Goal: Task Accomplishment & Management: Complete application form

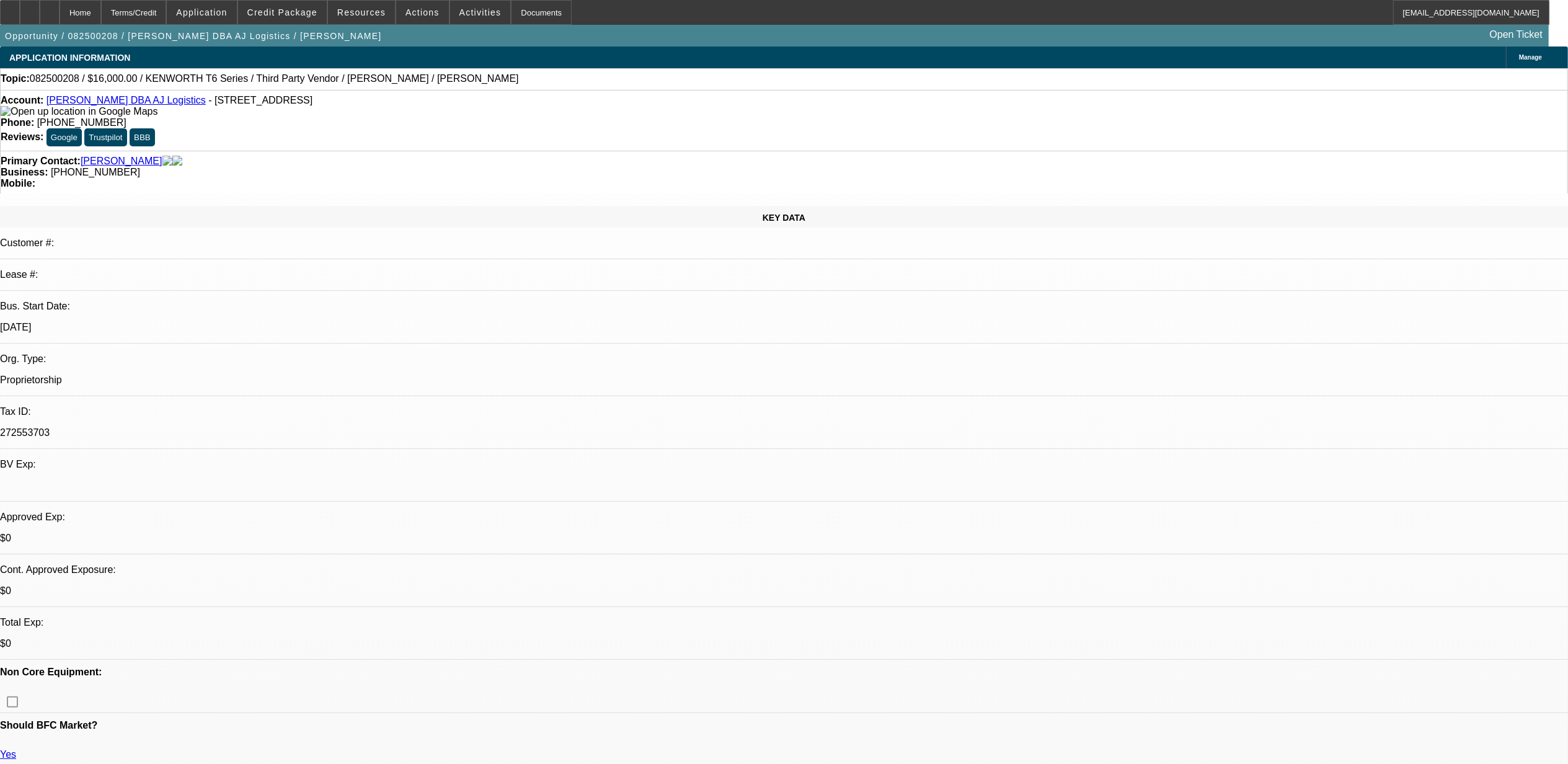
select select "0"
select select "0.1"
select select "1"
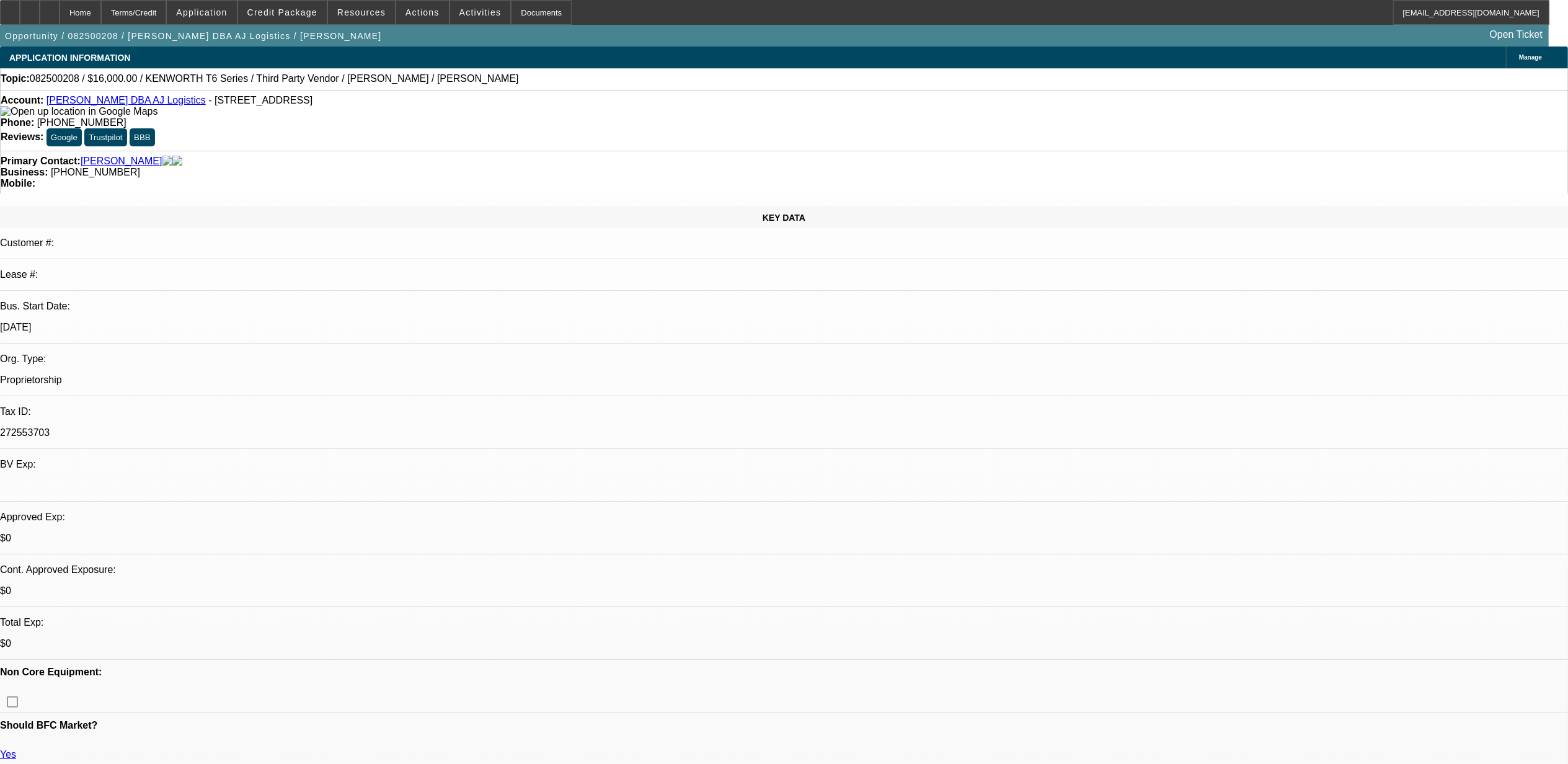
select select "4"
click at [326, 13] on span at bounding box center [282, 12] width 89 height 30
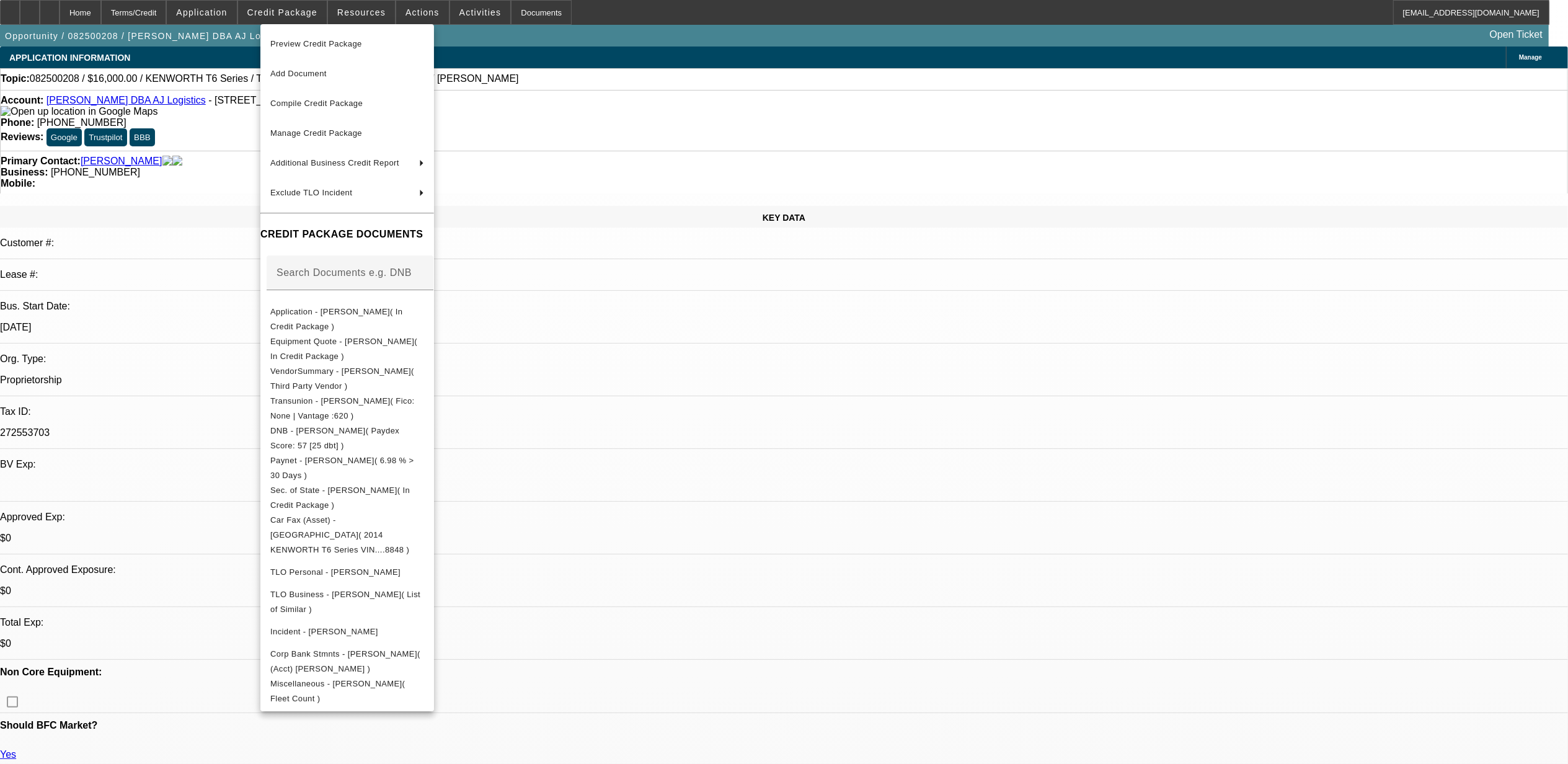
click at [1196, 460] on div at bounding box center [784, 382] width 1568 height 764
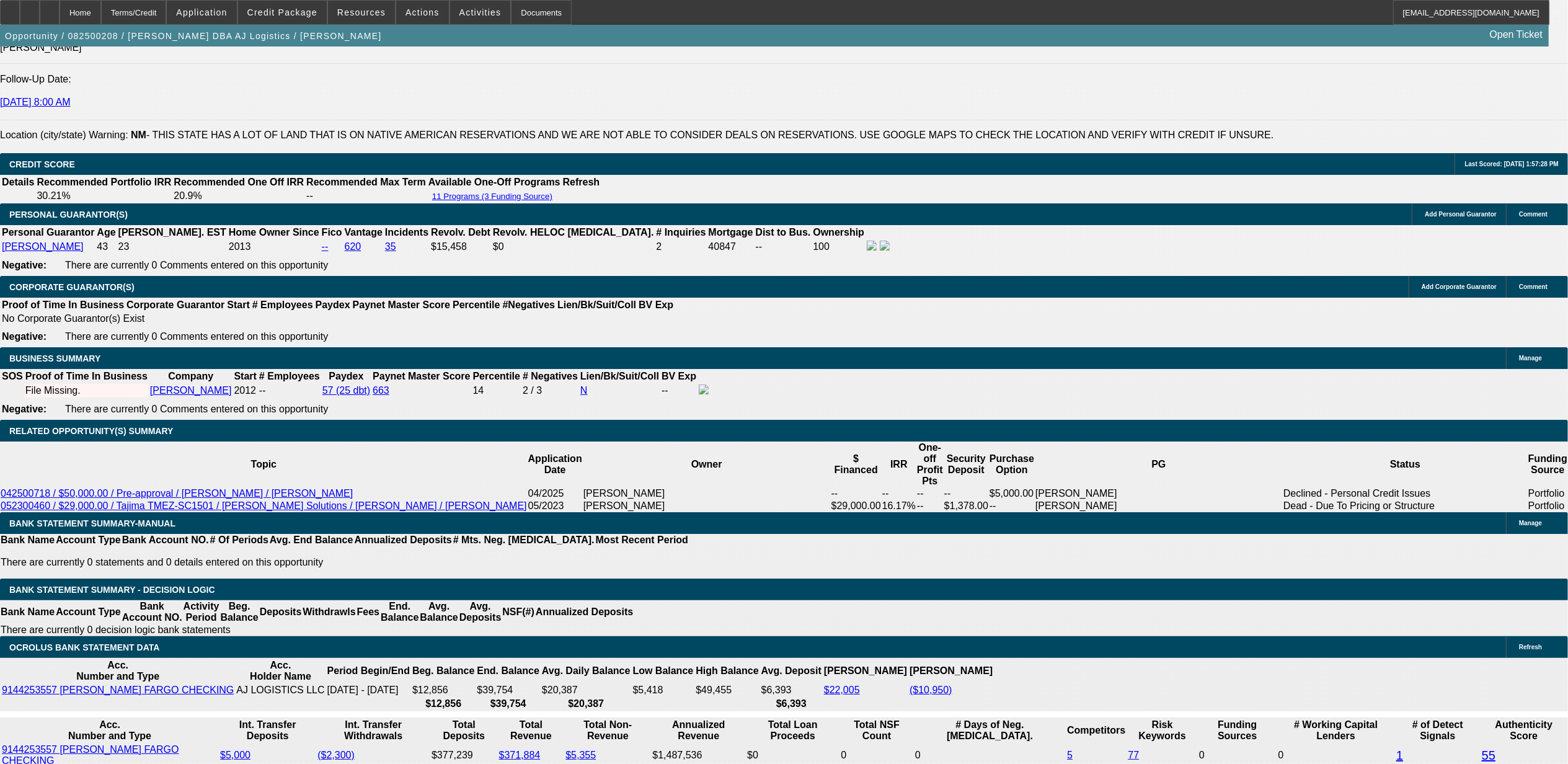
scroll to position [1654, 0]
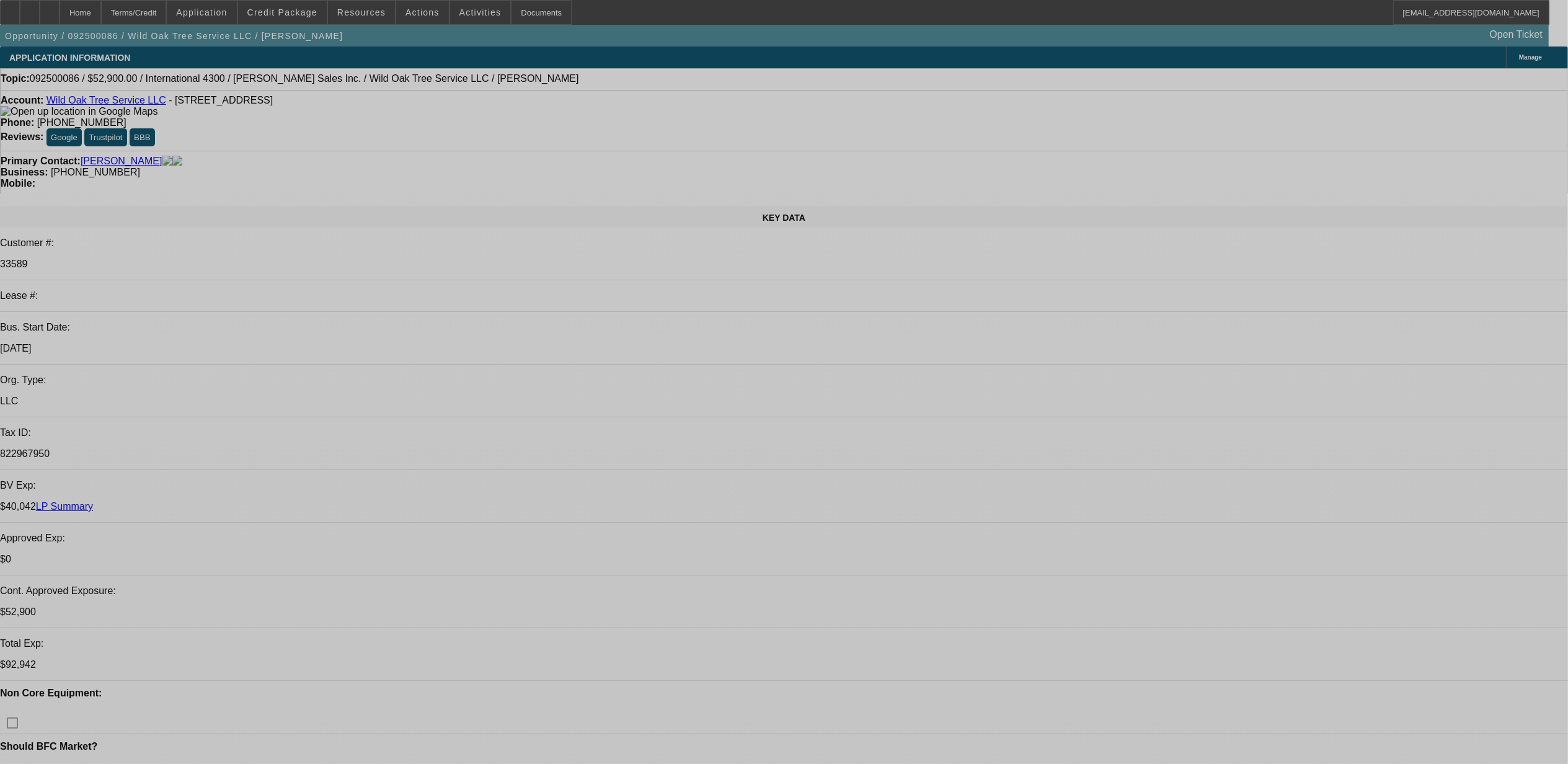
select select "0"
select select "2"
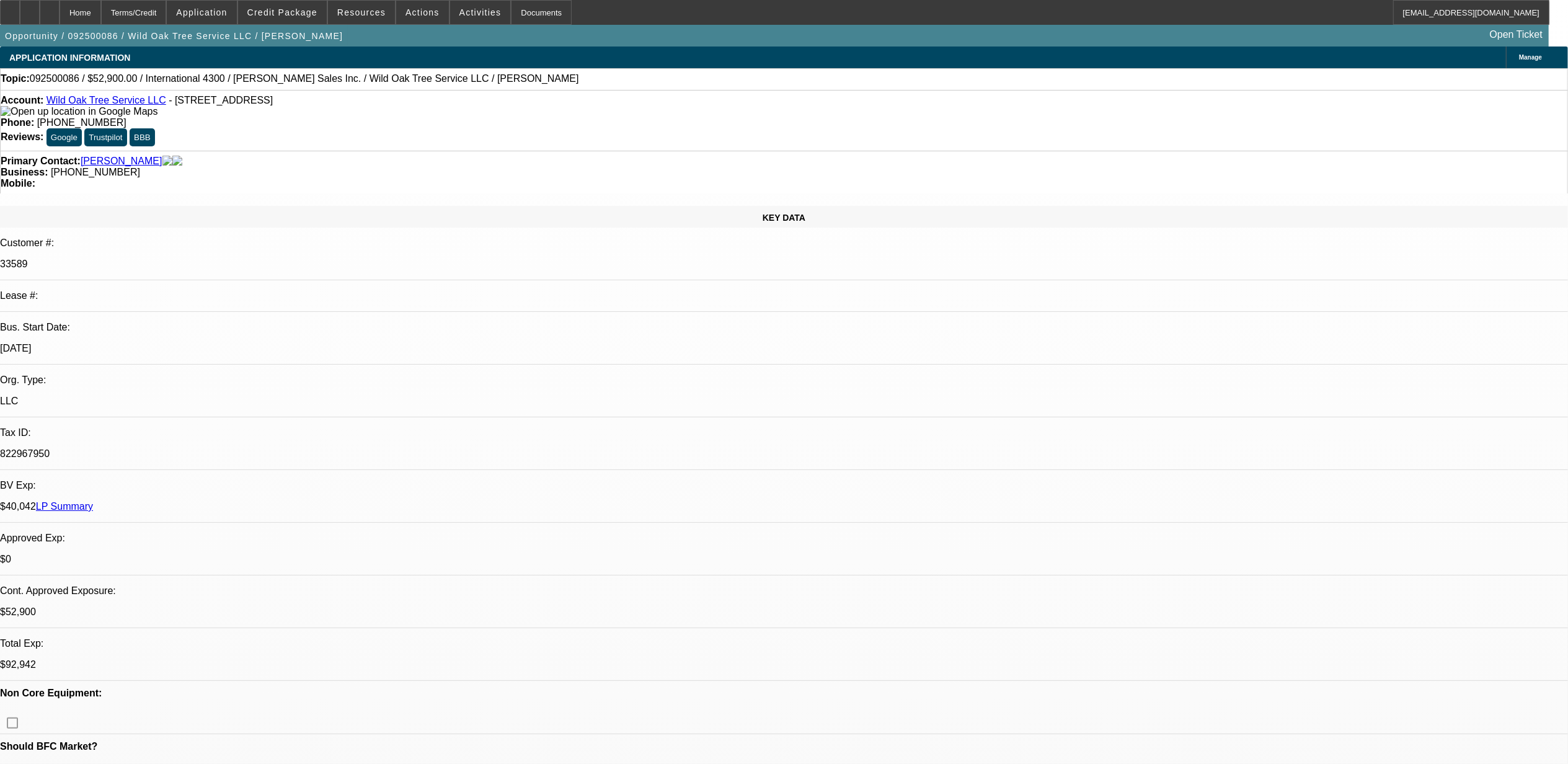
select select "0"
select select "2"
select select "0"
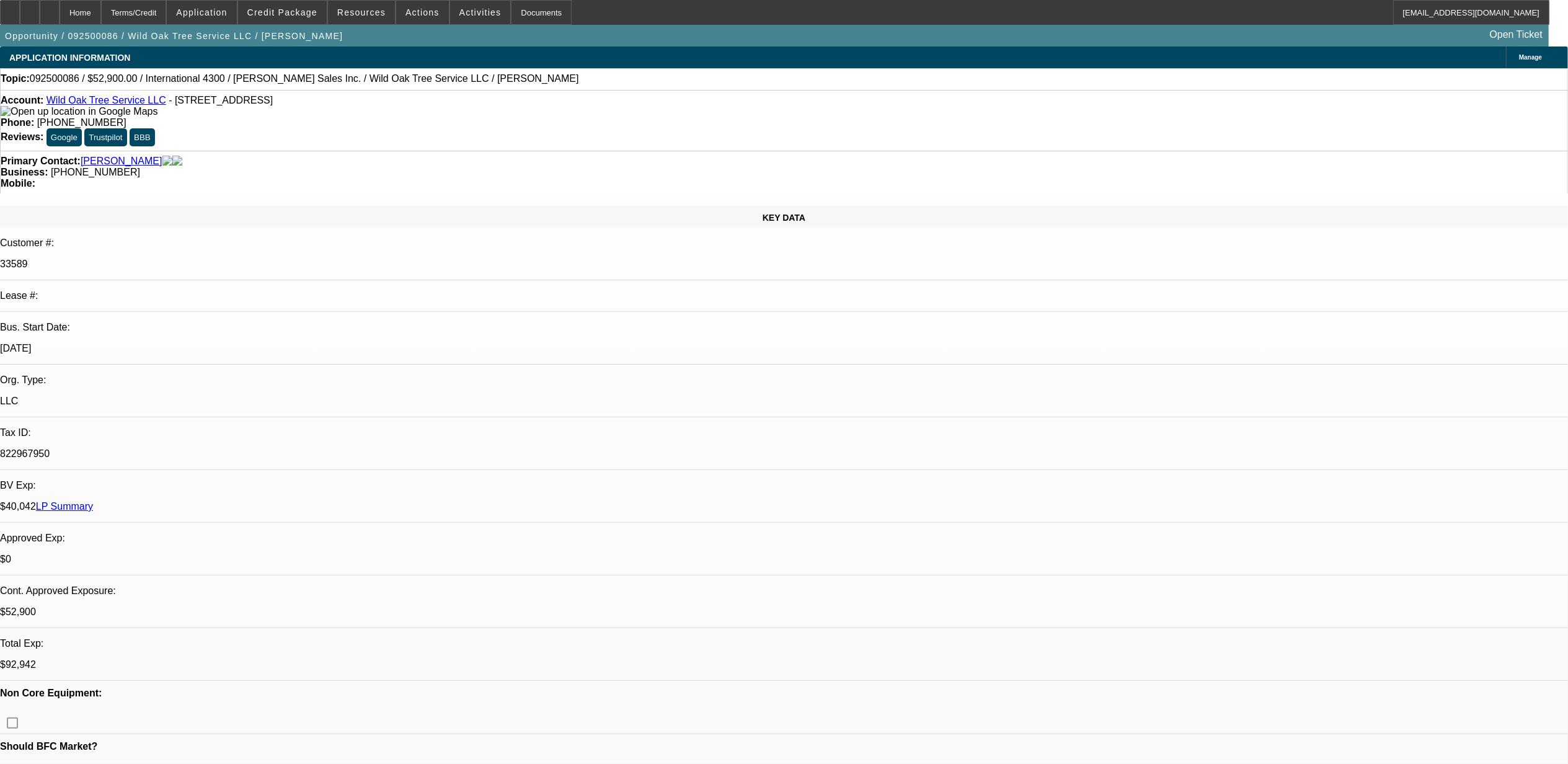
select select "2"
select select "0"
select select "2"
select select "0"
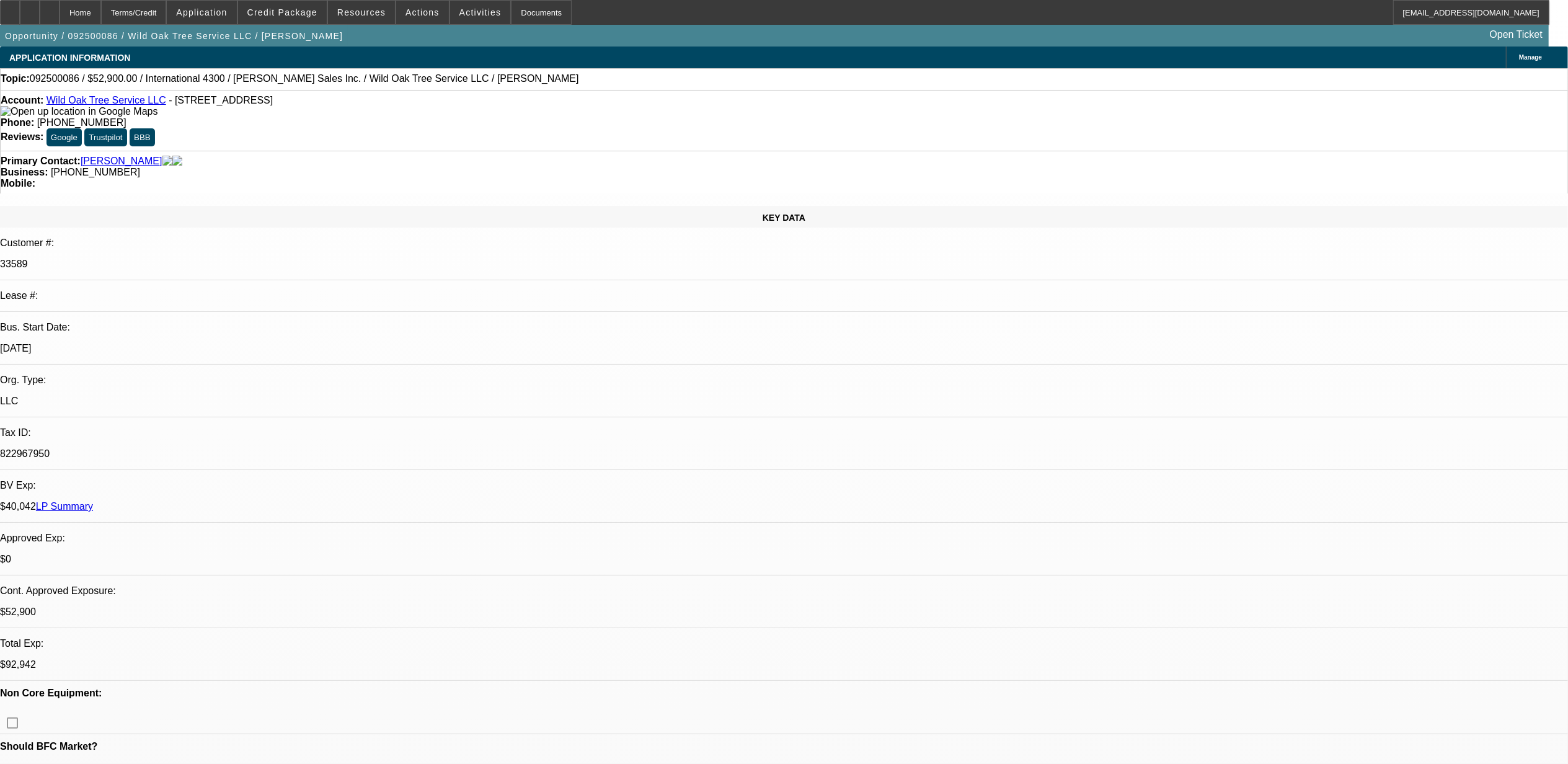
select select "1"
select select "2"
select select "6"
select select "1"
select select "2"
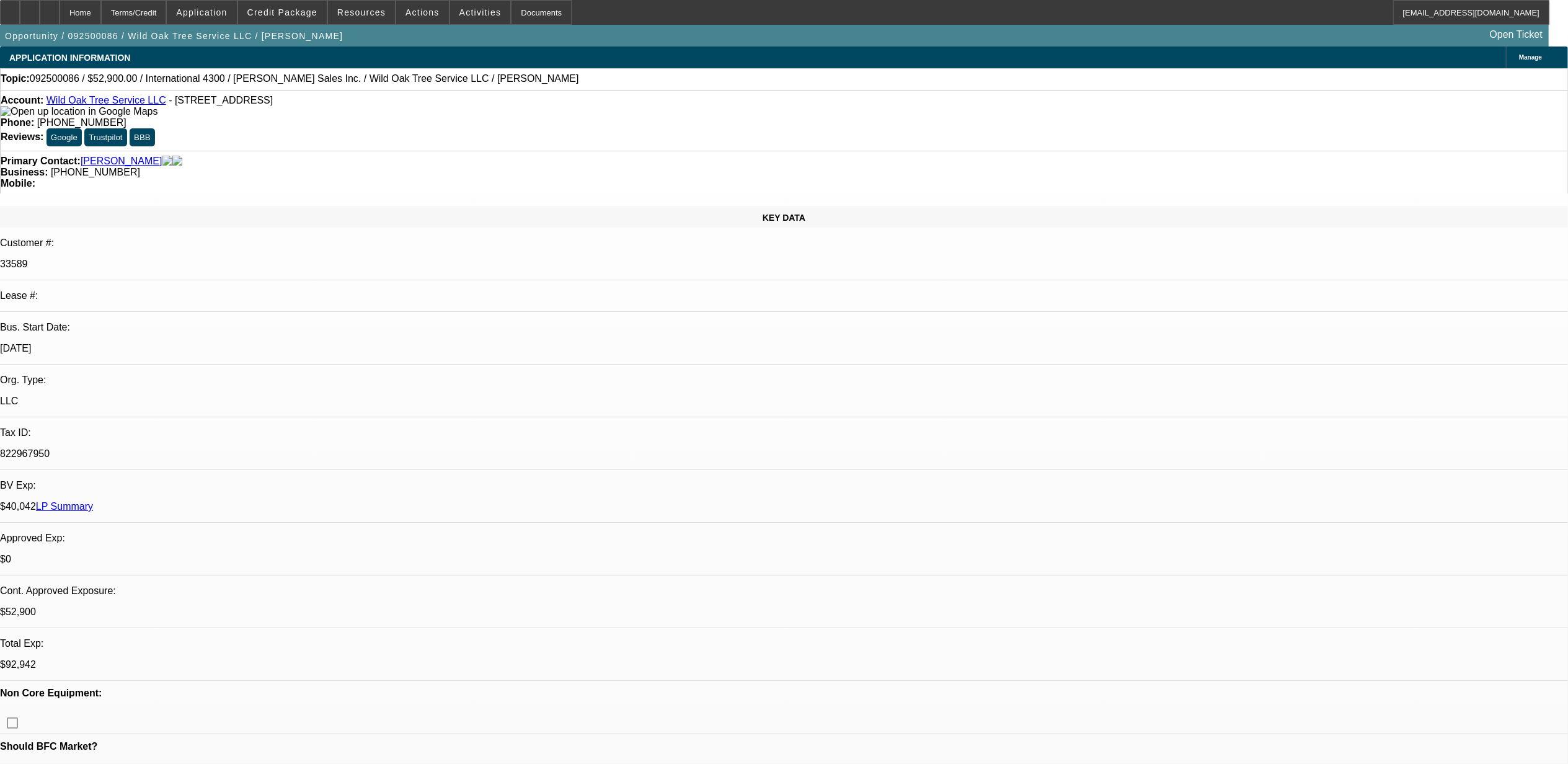
select select "6"
select select "1"
select select "2"
select select "6"
select select "1"
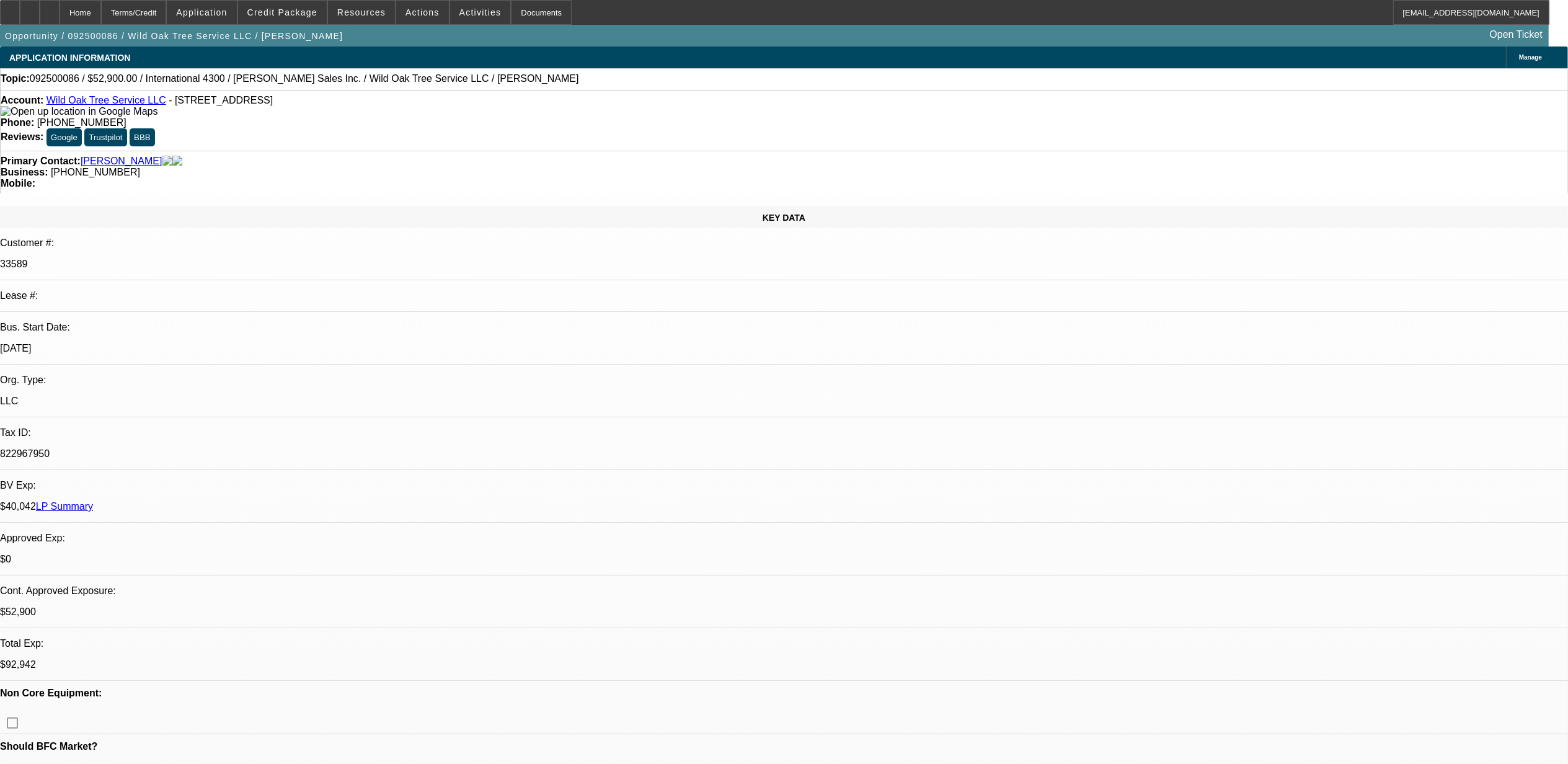
select select "2"
select select "6"
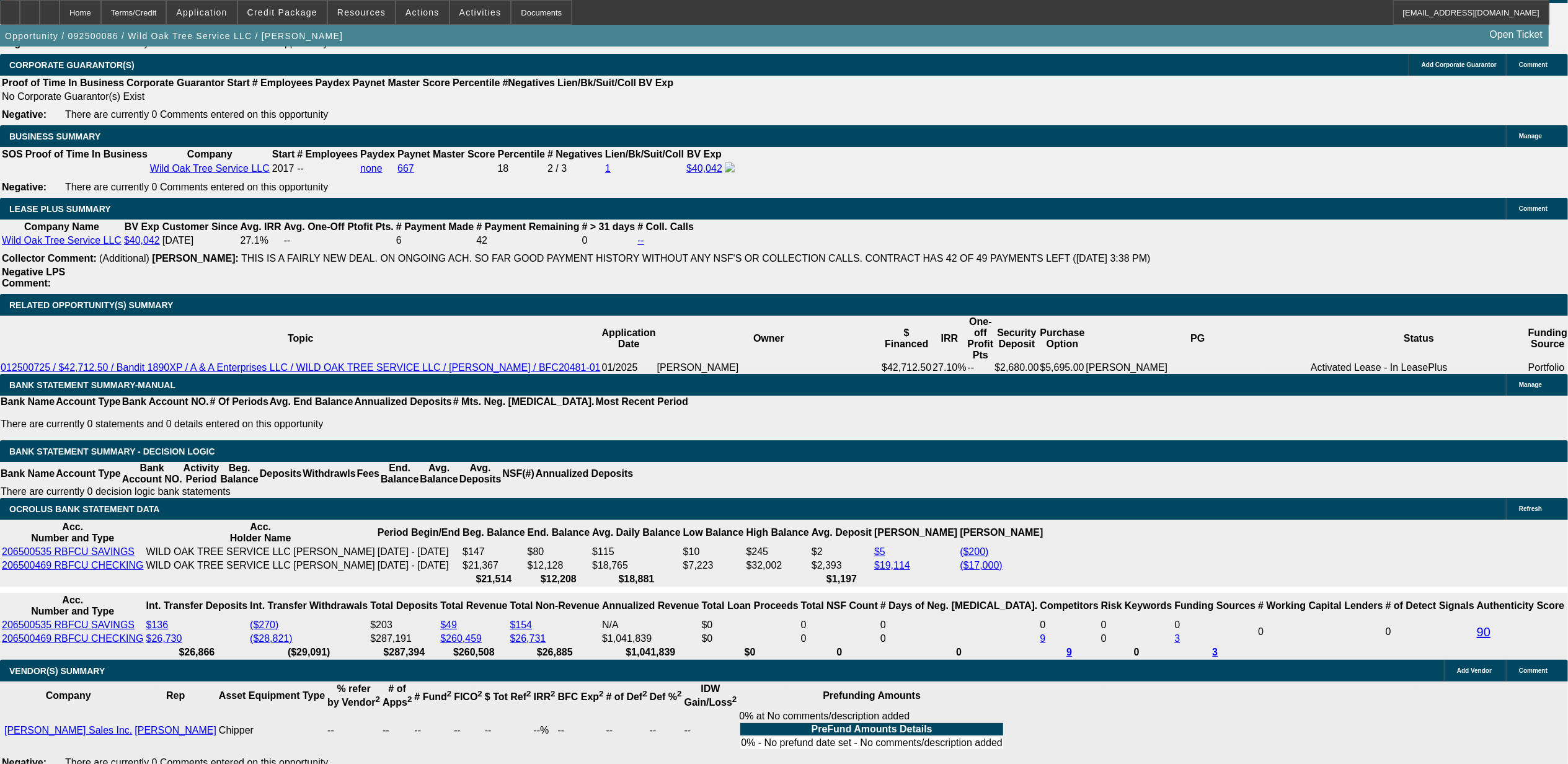
scroll to position [1916, 0]
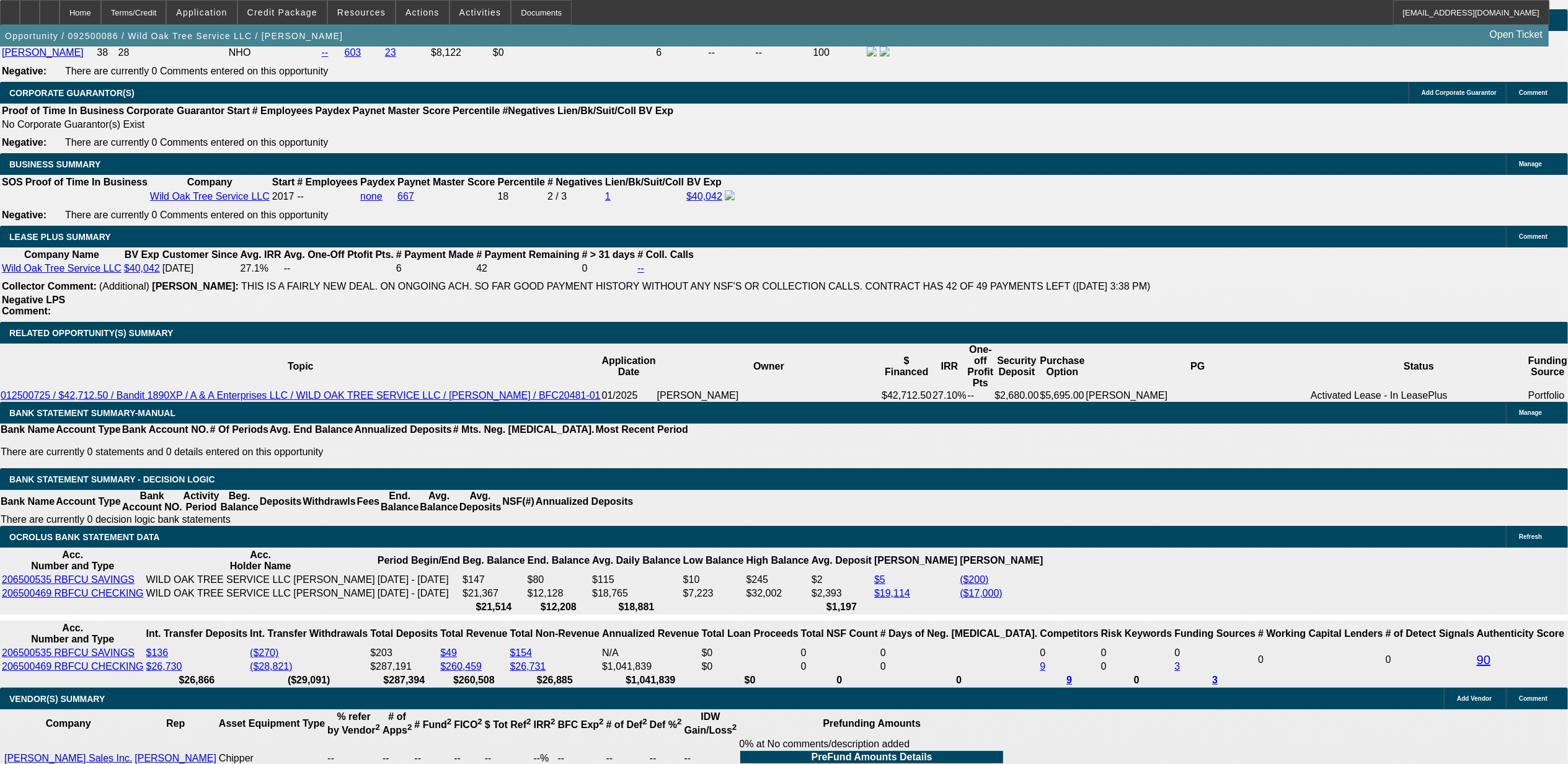
drag, startPoint x: 649, startPoint y: 368, endPoint x: 745, endPoint y: 376, distance: 96.3
select select "0"
select select "2"
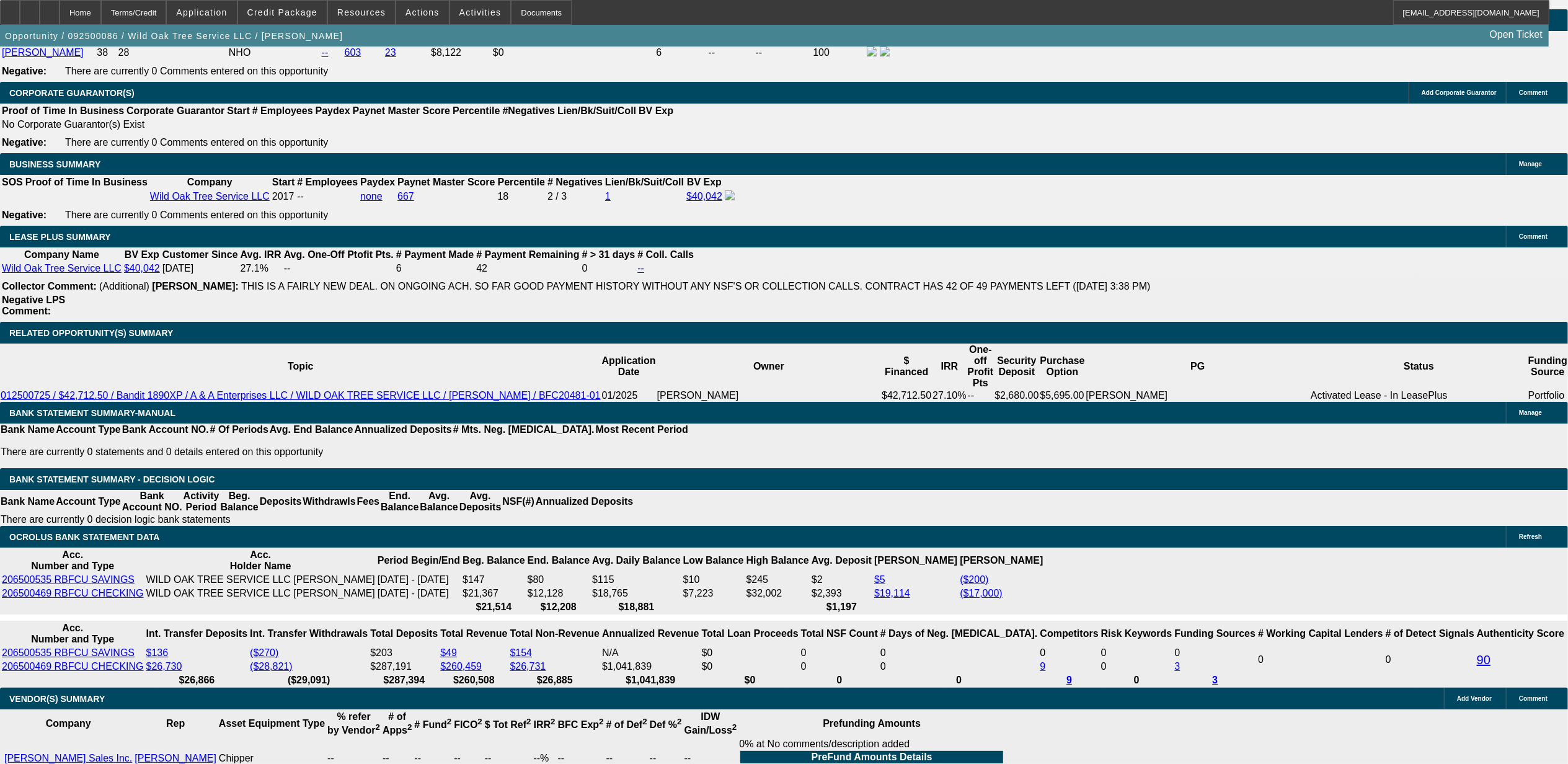
select select "0.1"
select select "4"
select select "0.1"
select select "2"
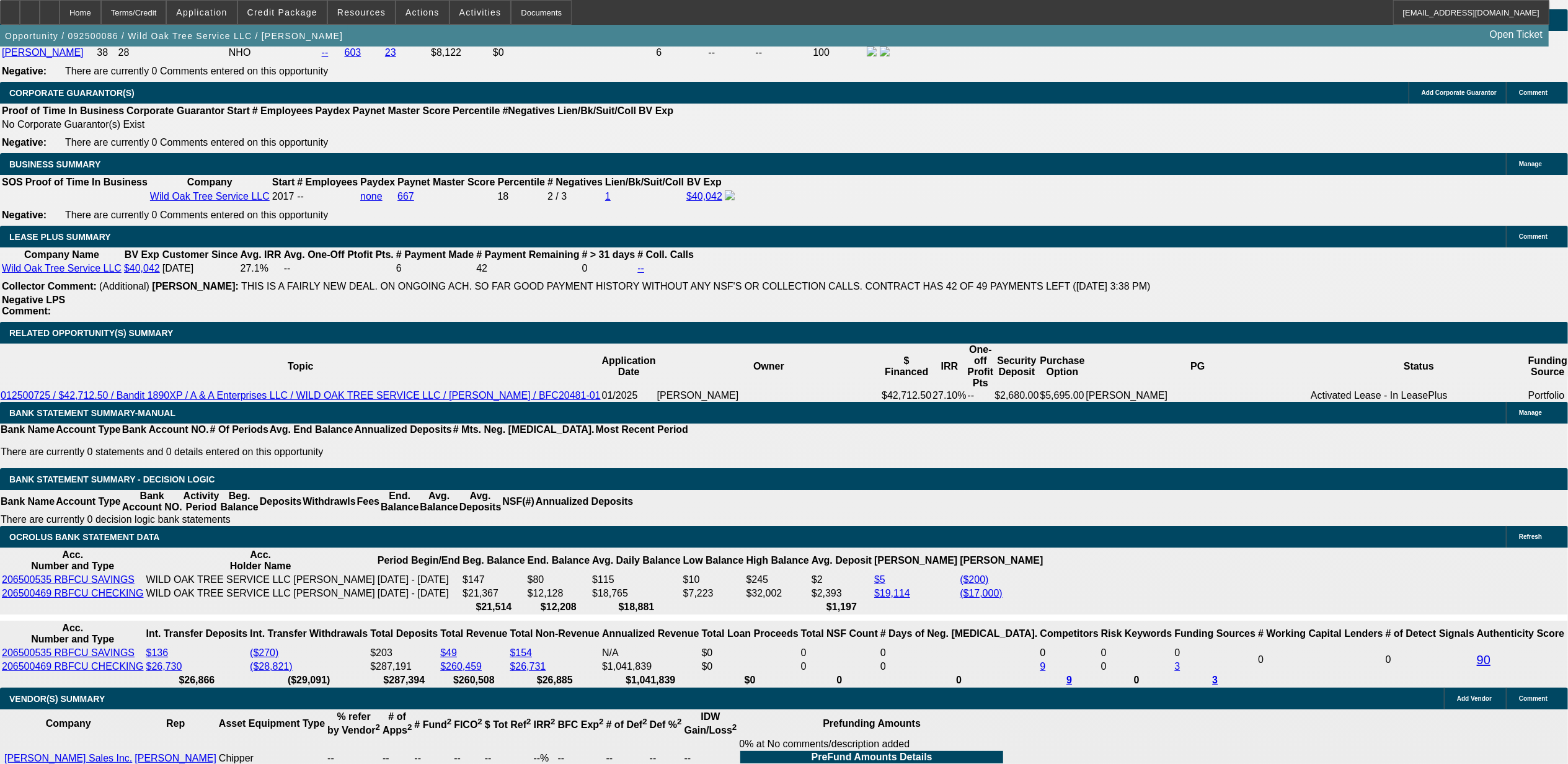
select select "0.1"
select select "4"
select select "0"
select select "2"
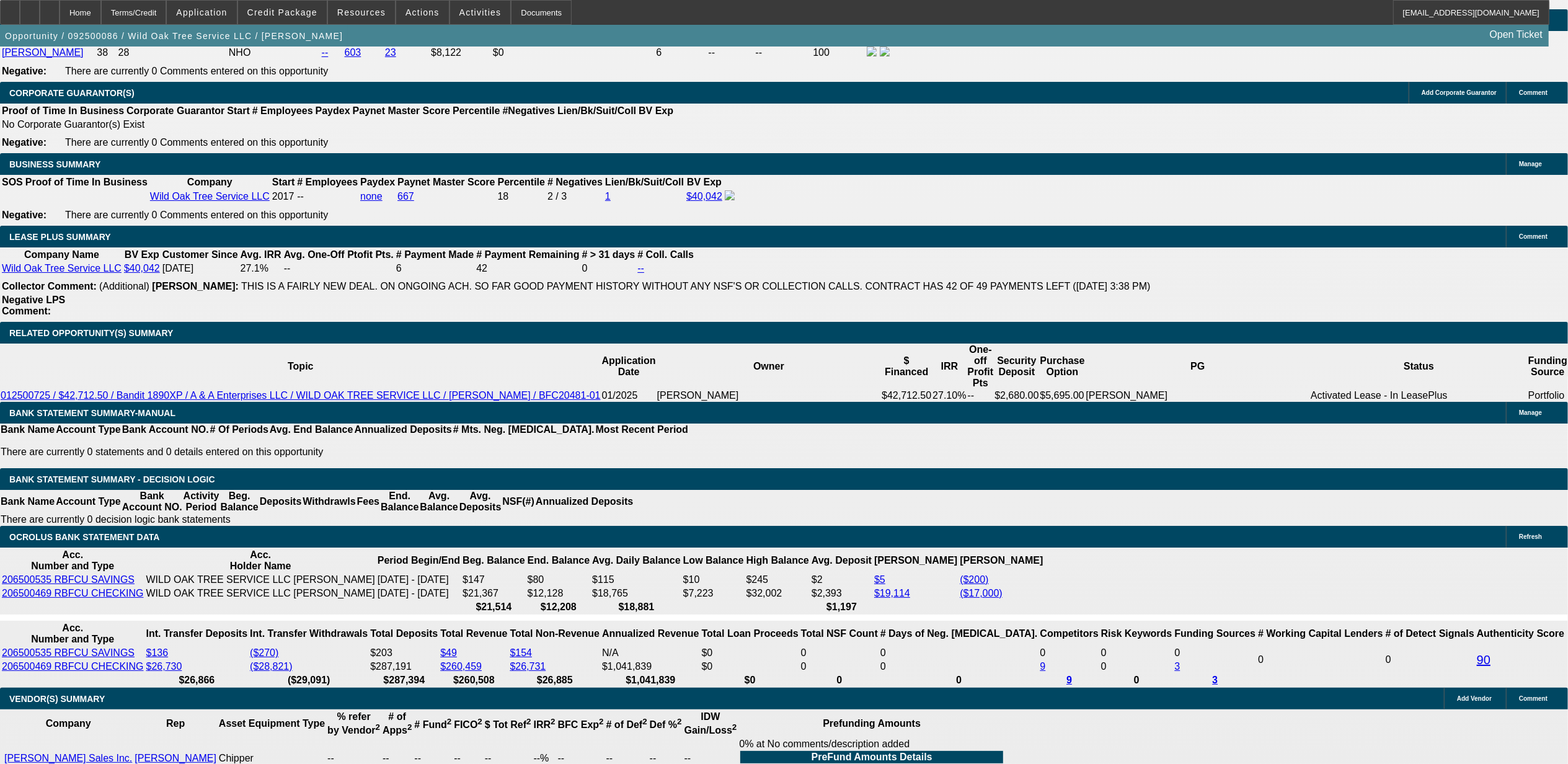
select select "2"
select select "0"
select select "6"
select select "0"
select select "2"
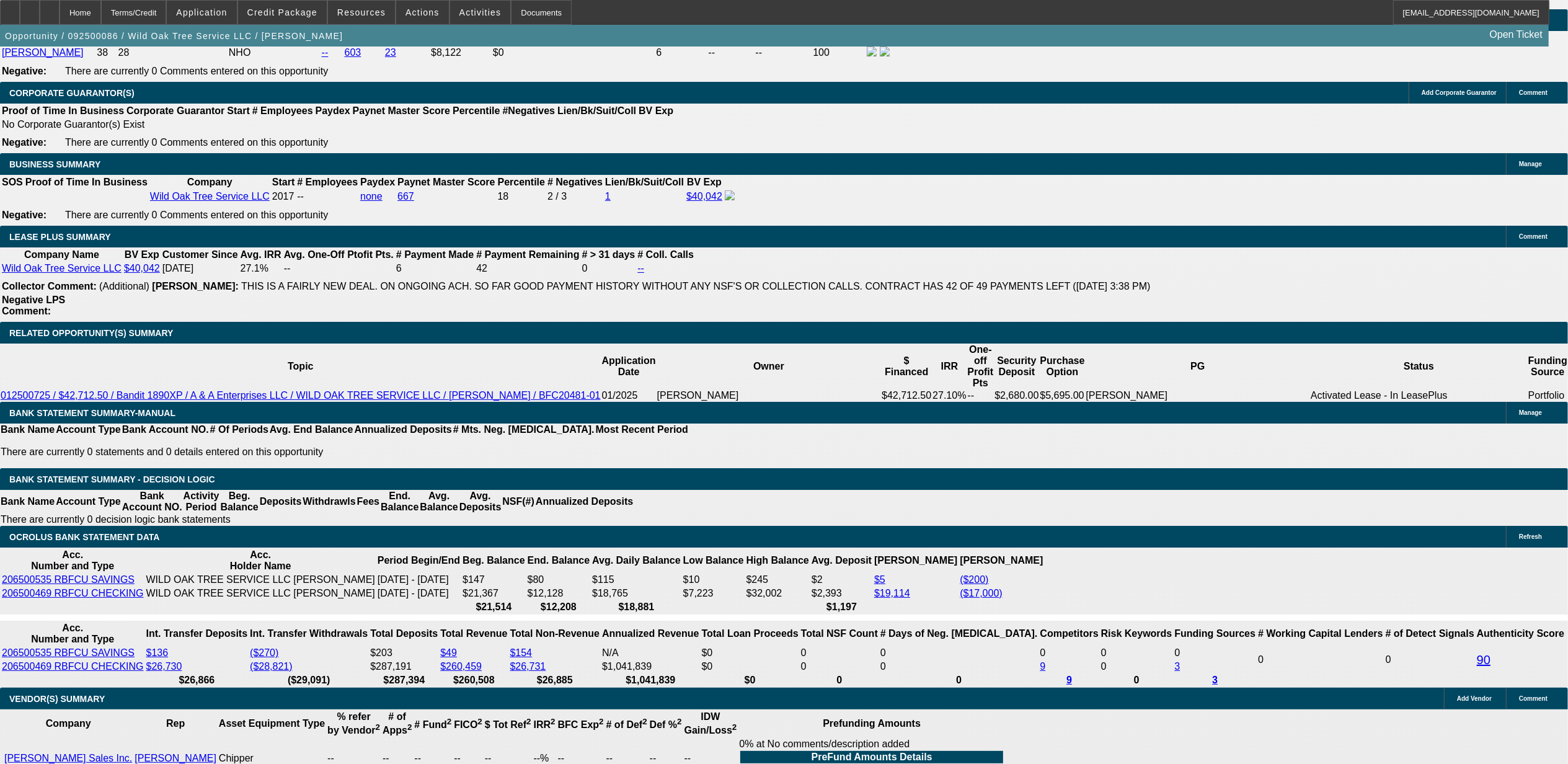
select select "2"
select select "0"
select select "6"
select select "0"
select select "2"
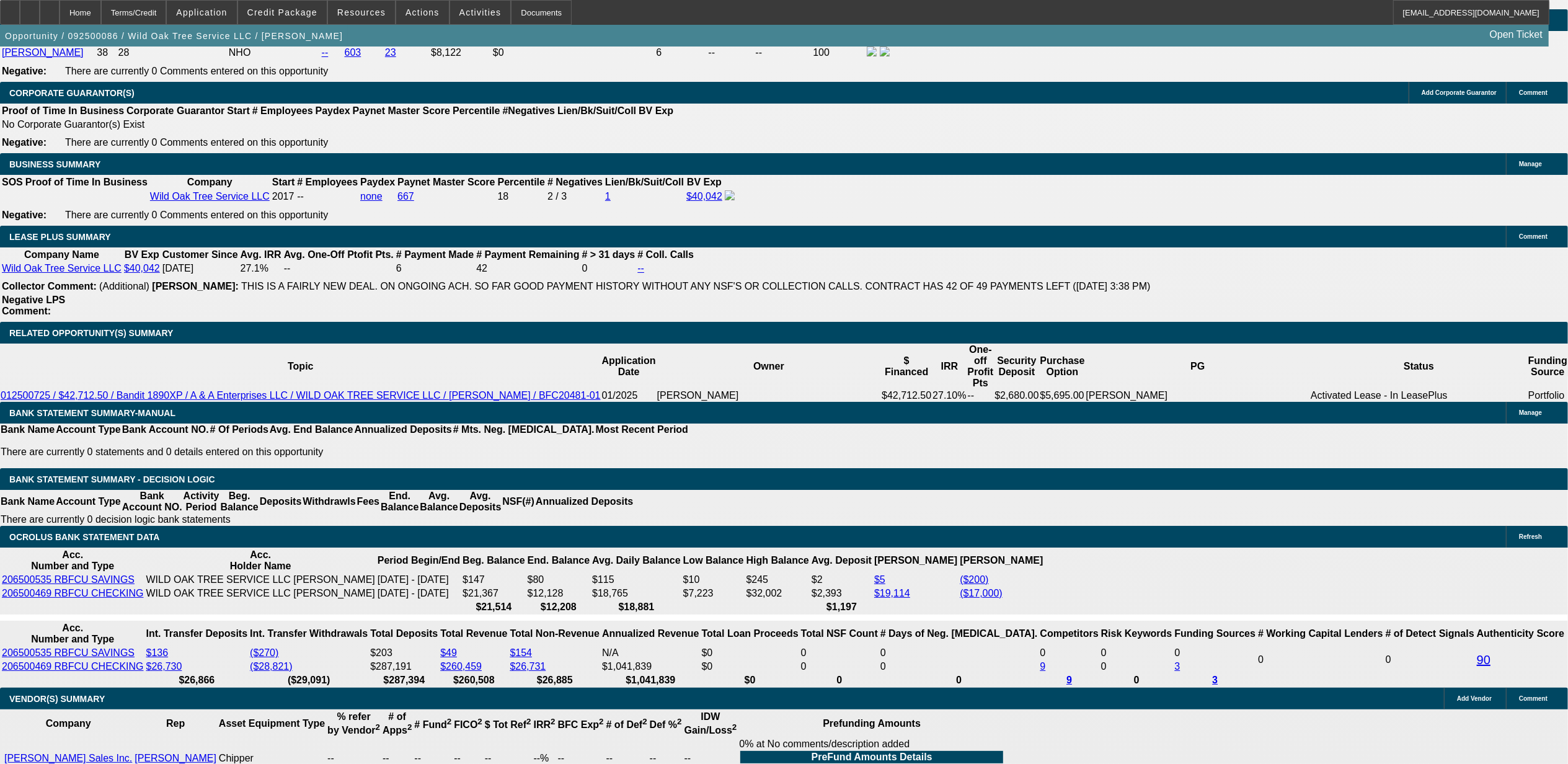
select select "2"
select select "0"
select select "6"
select select "0"
select select "2"
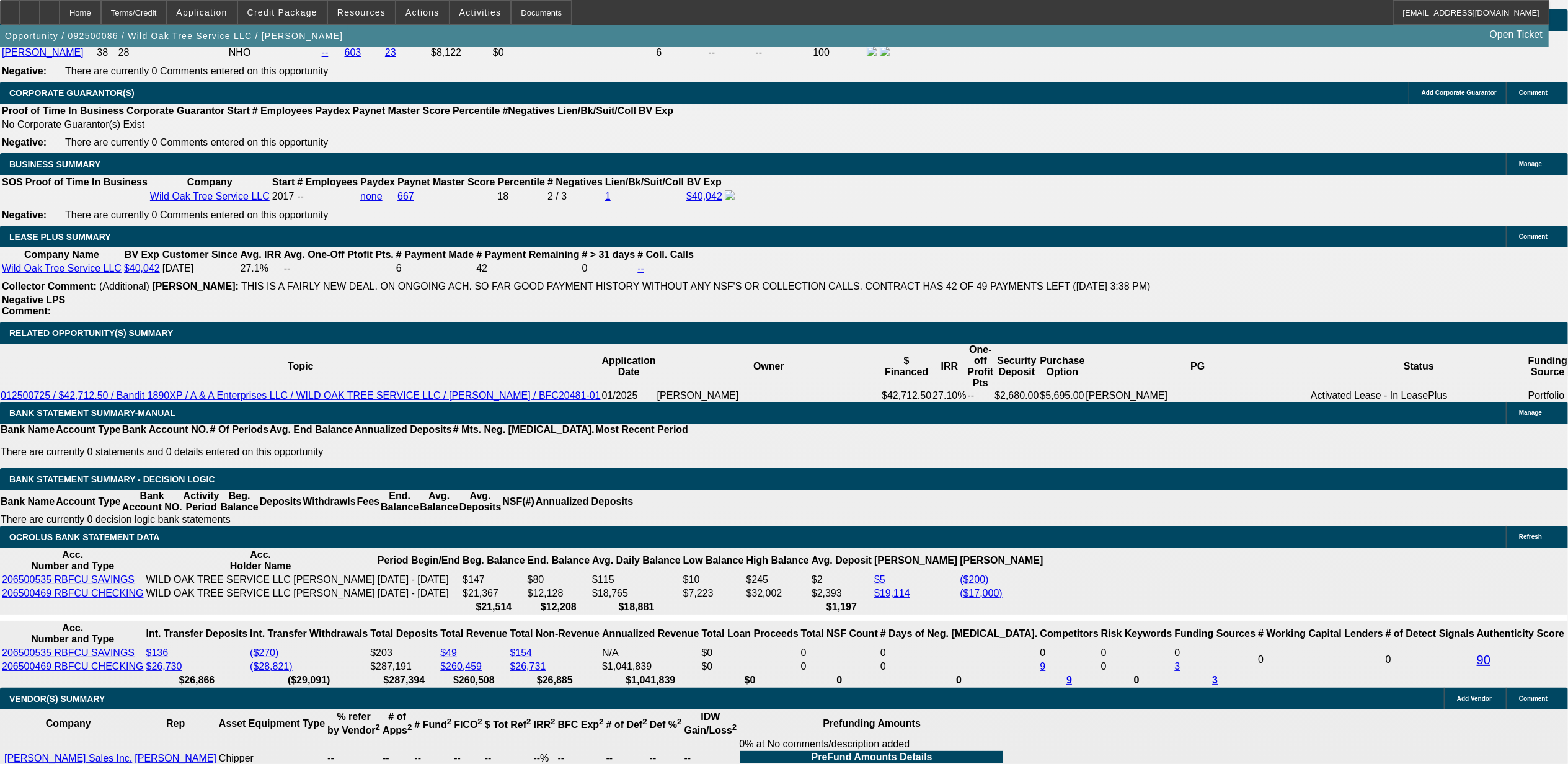
select select "2"
select select "0"
select select "6"
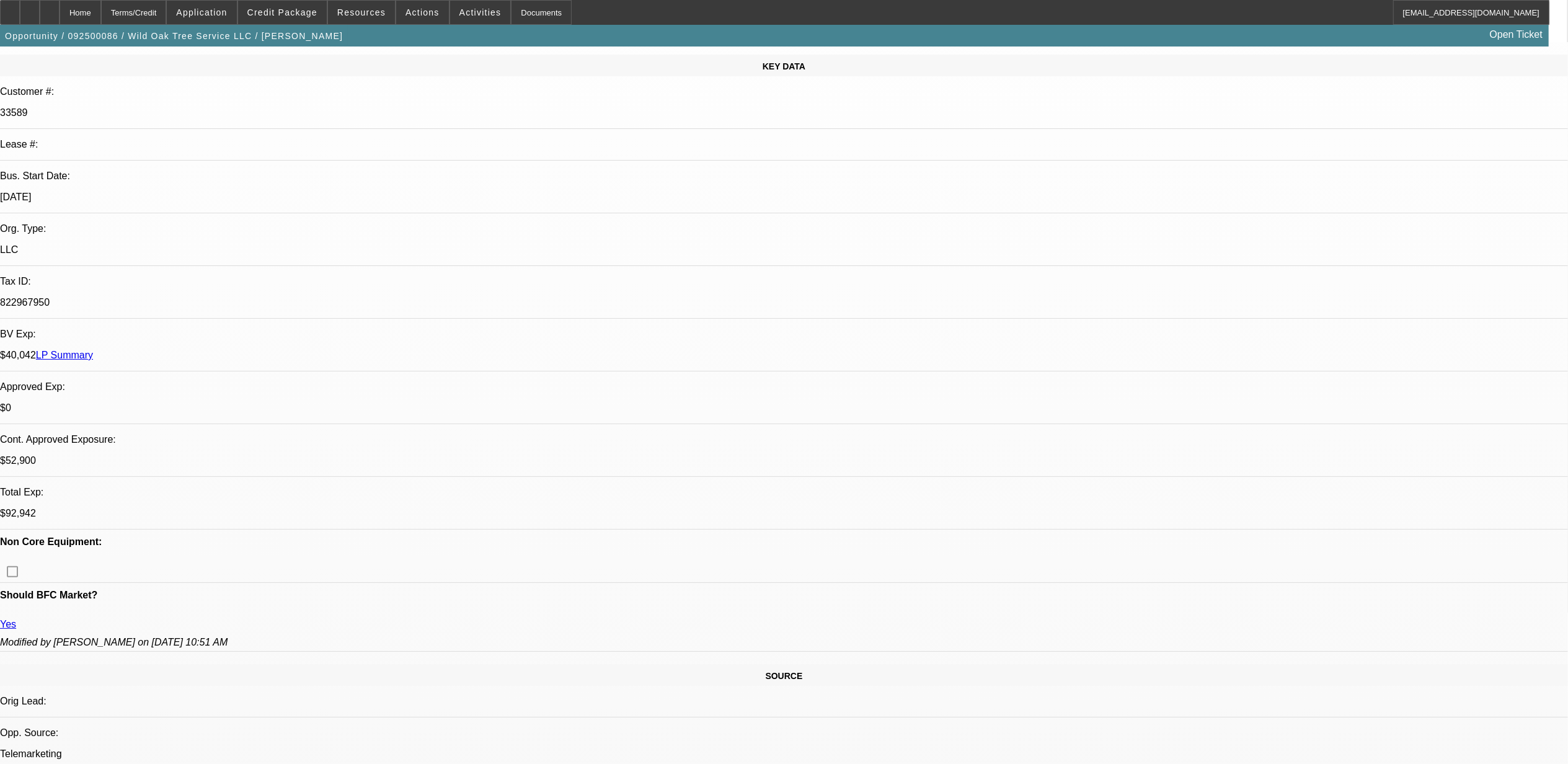
scroll to position [165, 0]
